Goal: Task Accomplishment & Management: Use online tool/utility

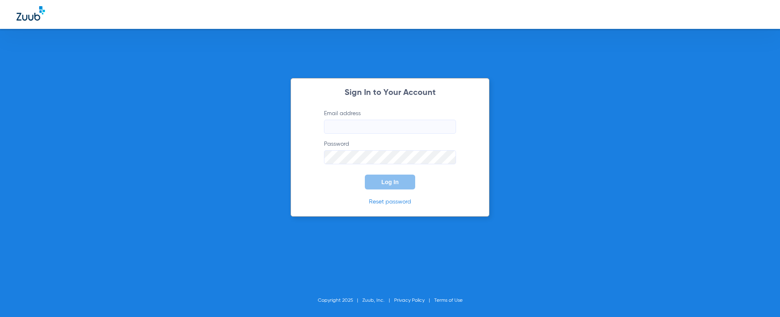
type input "[EMAIL_ADDRESS][DOMAIN_NAME]"
click at [394, 177] on button "Log In" at bounding box center [390, 182] width 50 height 15
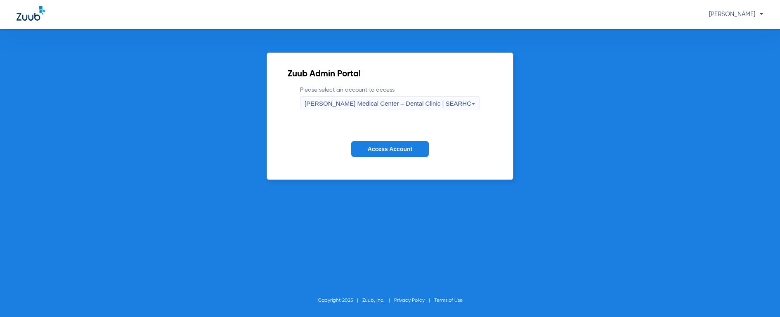
click at [390, 97] on div "[PERSON_NAME] Medical Center – Dental Clinic | SEARHC" at bounding box center [388, 104] width 167 height 14
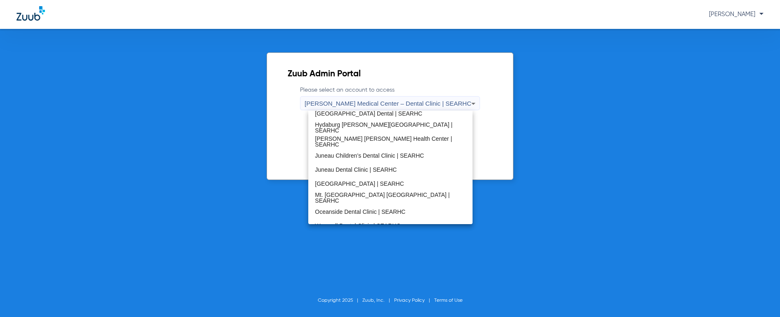
scroll to position [41, 0]
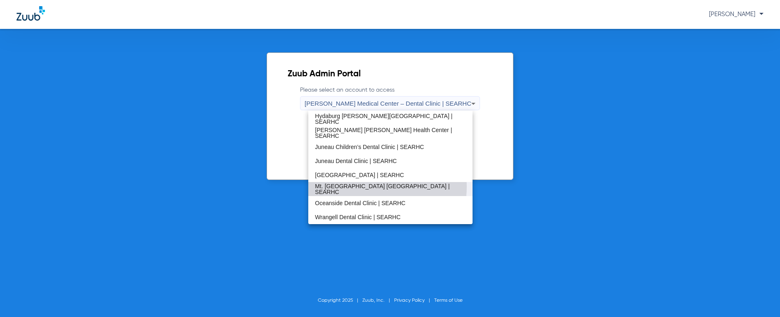
click at [364, 187] on span "Mt. [GEOGRAPHIC_DATA] [GEOGRAPHIC_DATA] | SEARHC" at bounding box center [390, 189] width 151 height 12
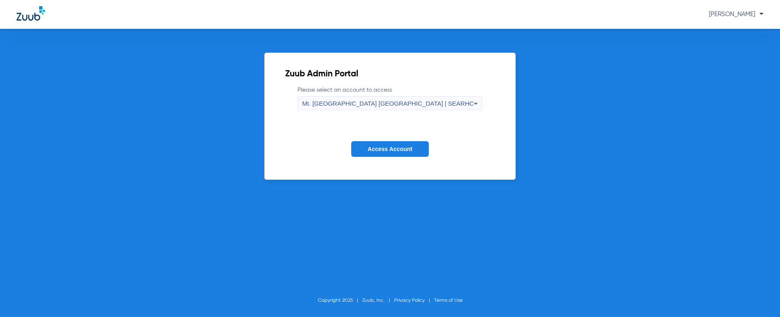
click at [401, 151] on span "Access Account" at bounding box center [390, 149] width 45 height 7
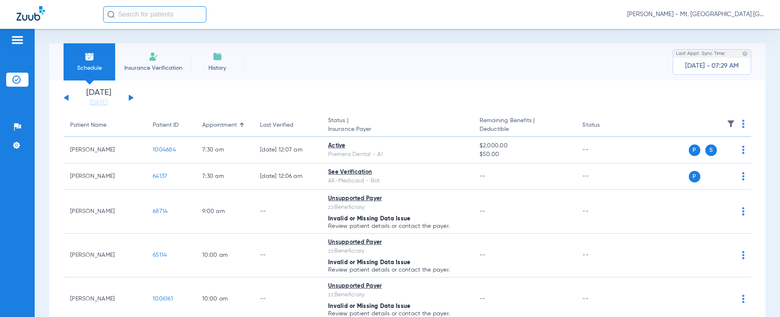
click at [171, 13] on input "text" at bounding box center [154, 14] width 103 height 17
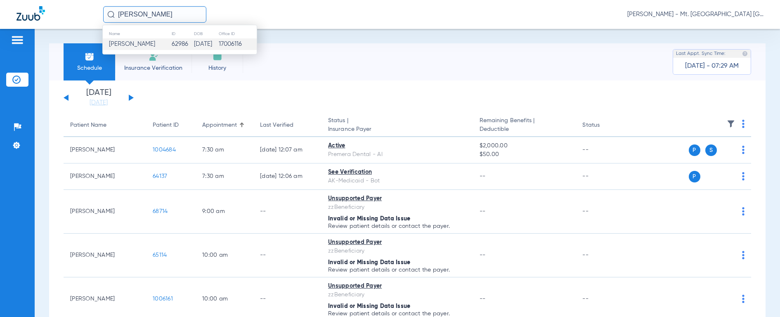
type input "[PERSON_NAME]"
click at [130, 42] on span "[PERSON_NAME]" at bounding box center [132, 44] width 46 height 6
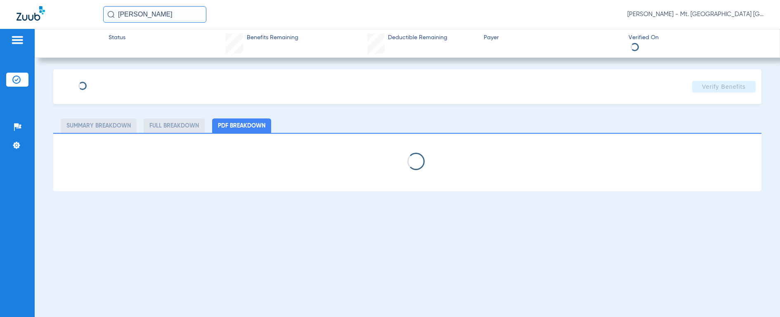
select select "page-width"
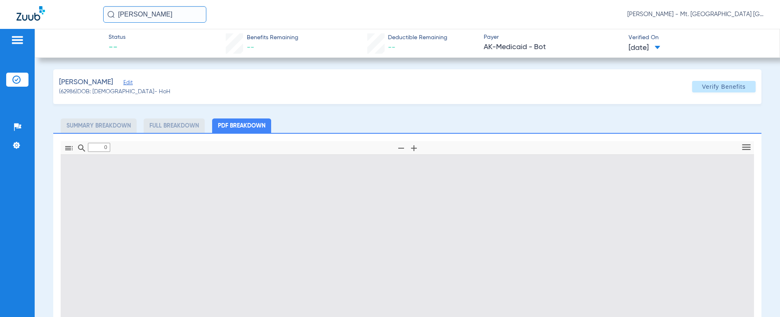
type input "1"
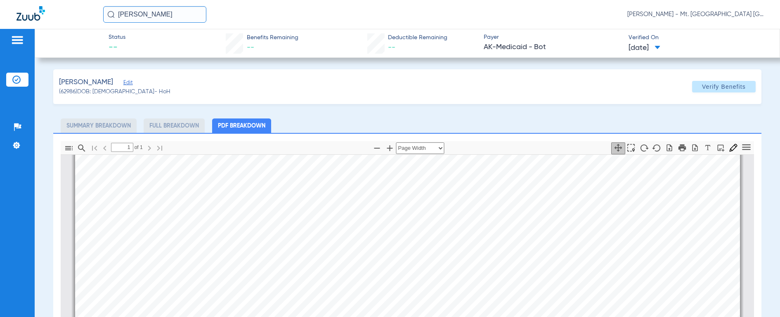
scroll to position [137, 0]
